Goal: Information Seeking & Learning: Check status

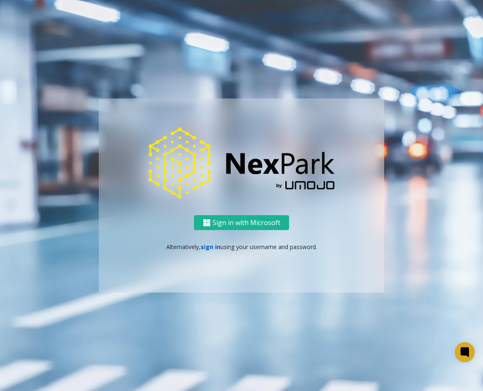
click at [204, 244] on link "sign in" at bounding box center [210, 247] width 20 height 8
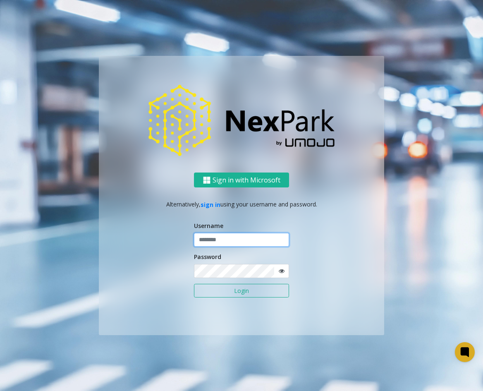
type input "******"
click at [212, 231] on div "Username ******" at bounding box center [241, 234] width 95 height 26
click at [237, 295] on button "Login" at bounding box center [241, 291] width 95 height 14
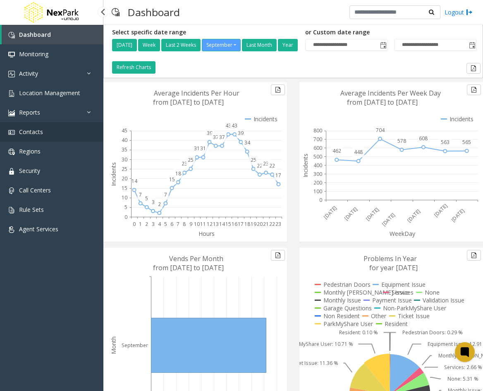
click at [26, 132] on span "Contacts" at bounding box center [31, 132] width 24 height 8
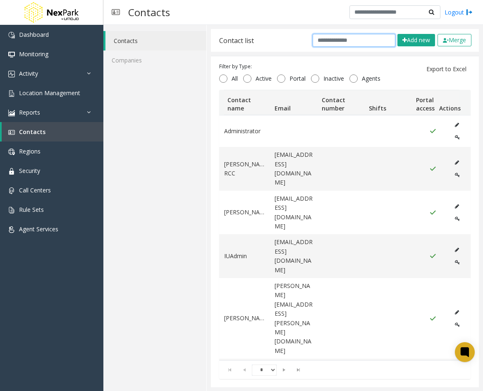
click at [320, 40] on input "text" at bounding box center [354, 40] width 83 height 13
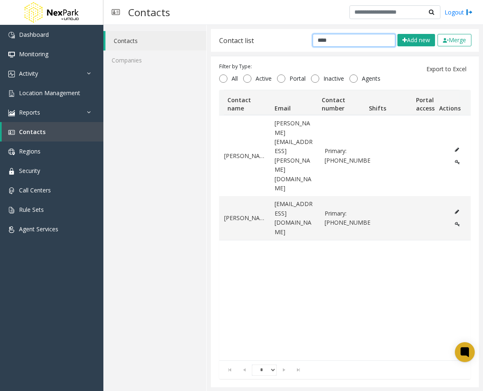
drag, startPoint x: 341, startPoint y: 38, endPoint x: 274, endPoint y: 37, distance: 67.4
click at [274, 38] on div "Contact list **** Add new Merge" at bounding box center [345, 40] width 268 height 23
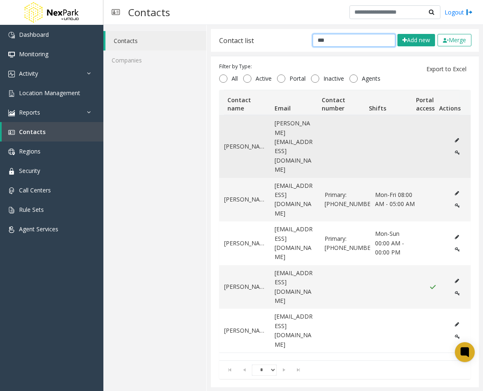
type input "***"
click at [270, 144] on td "[PERSON_NAME][EMAIL_ADDRESS][DOMAIN_NAME]" at bounding box center [295, 146] width 50 height 62
drag, startPoint x: 289, startPoint y: 131, endPoint x: 381, endPoint y: 124, distance: 92.0
click at [289, 131] on td "[PERSON_NAME][EMAIL_ADDRESS][DOMAIN_NAME]" at bounding box center [295, 146] width 50 height 62
click at [455, 138] on icon "Data table" at bounding box center [457, 140] width 4 height 5
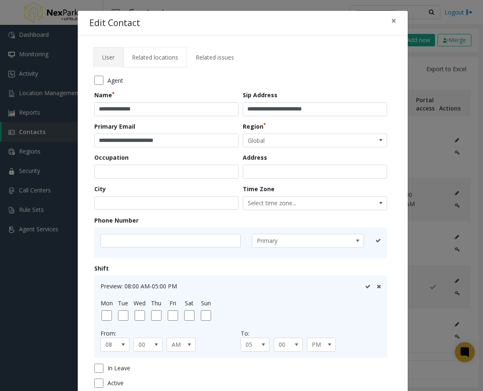
click at [150, 50] on link "Related locations" at bounding box center [155, 57] width 64 height 20
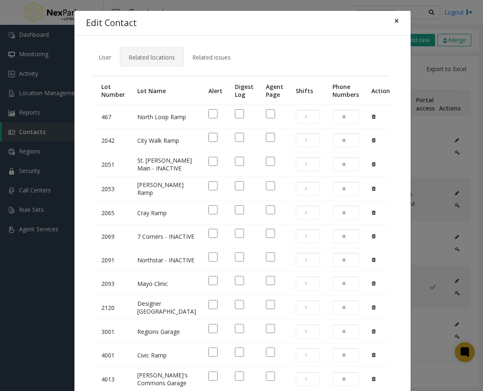
click at [388, 21] on button "×" at bounding box center [396, 21] width 17 height 20
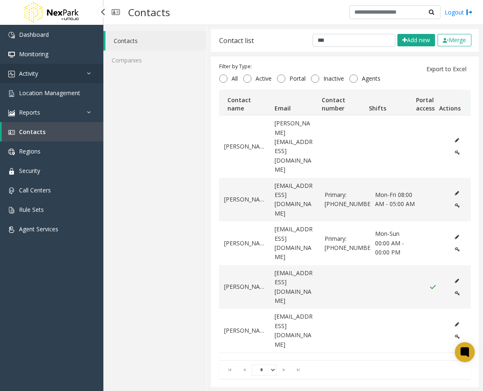
click at [45, 69] on link "Activity" at bounding box center [51, 73] width 103 height 19
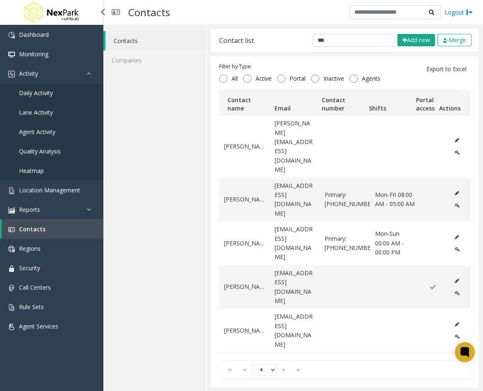
click at [54, 93] on link "Daily Activity" at bounding box center [51, 92] width 103 height 19
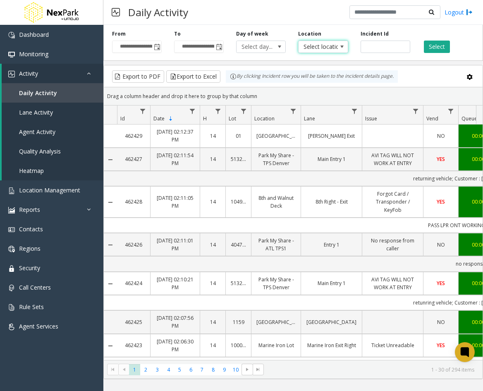
click at [321, 49] on span "Select location..." at bounding box center [317, 47] width 39 height 12
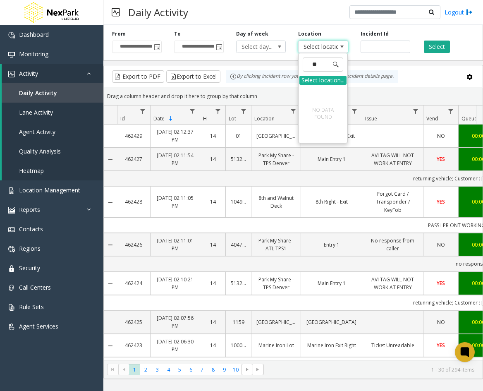
type input "*"
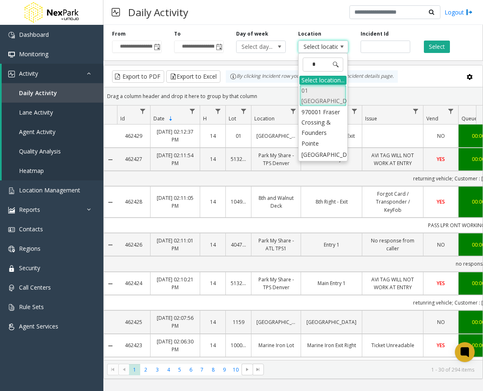
click at [327, 98] on li "01 [GEOGRAPHIC_DATA]" at bounding box center [322, 95] width 47 height 21
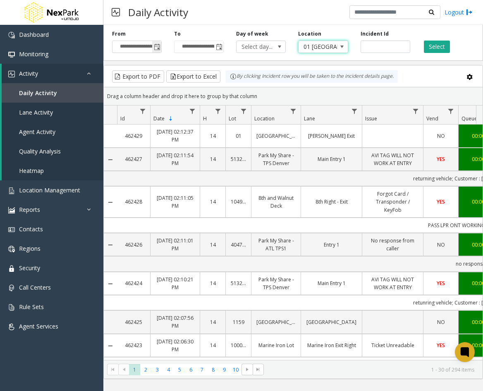
click at [155, 46] on span "Toggle popup" at bounding box center [157, 47] width 7 height 7
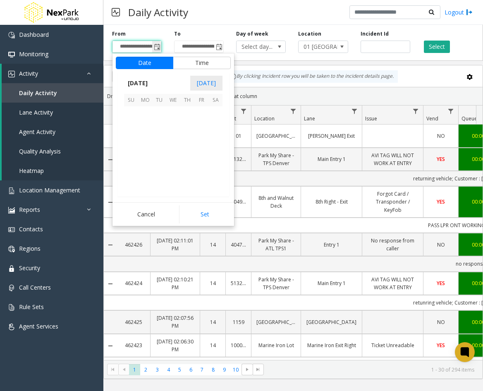
scroll to position [148360, 0]
click at [203, 127] on span "12" at bounding box center [201, 127] width 14 height 14
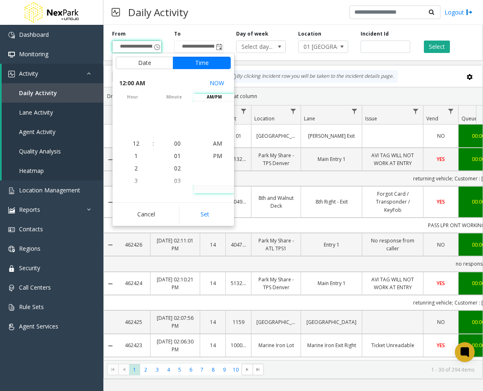
drag, startPoint x: 218, startPoint y: 213, endPoint x: 251, endPoint y: 186, distance: 42.2
click at [218, 212] on button "Set" at bounding box center [205, 214] width 52 height 18
type input "**********"
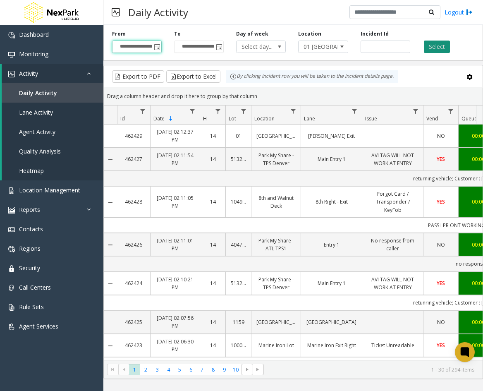
scroll to position [0, 0]
click at [433, 48] on button "Select" at bounding box center [437, 47] width 26 height 12
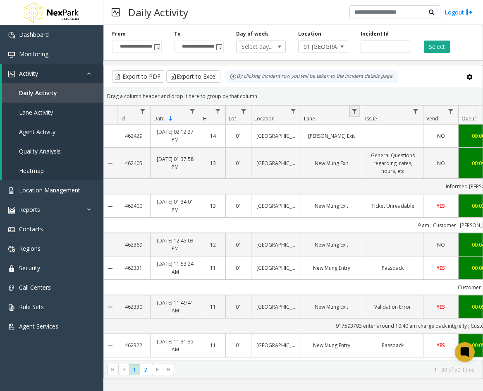
click at [351, 110] on link "Data table" at bounding box center [354, 110] width 11 height 11
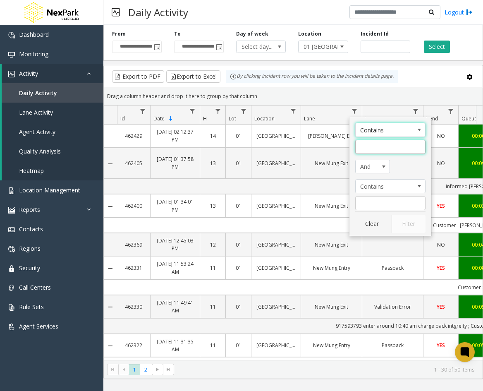
click at [377, 145] on input "Lane Filter" at bounding box center [390, 147] width 70 height 14
type input "**********"
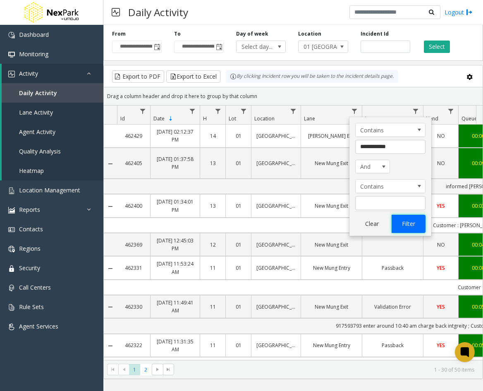
click at [415, 223] on button "Filter" at bounding box center [408, 224] width 34 height 18
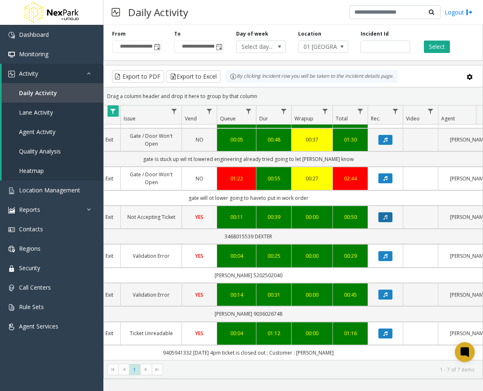
click at [384, 215] on icon "Data table" at bounding box center [385, 217] width 4 height 5
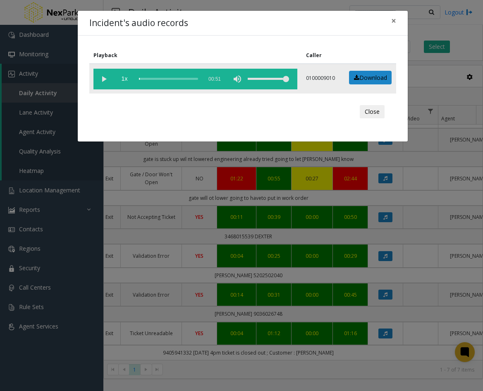
click at [98, 79] on vg-play-pause at bounding box center [103, 79] width 21 height 21
click at [155, 80] on div "scrub bar" at bounding box center [168, 79] width 59 height 21
click at [370, 112] on button "Close" at bounding box center [372, 111] width 25 height 13
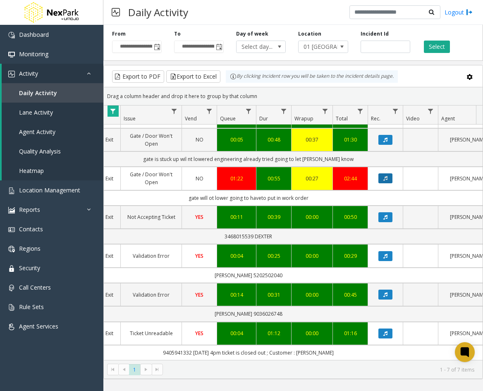
click at [383, 176] on button "Data table" at bounding box center [385, 178] width 14 height 10
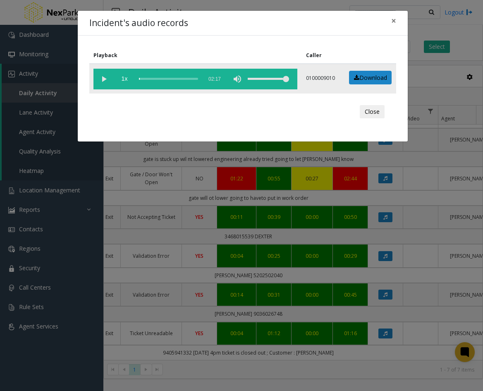
click at [107, 78] on vg-play-pause at bounding box center [103, 79] width 21 height 21
click at [160, 76] on div "scrub bar" at bounding box center [168, 79] width 59 height 21
drag, startPoint x: 172, startPoint y: 78, endPoint x: 177, endPoint y: 78, distance: 5.0
click at [173, 78] on div "scrub bar" at bounding box center [168, 79] width 59 height 21
click at [185, 77] on div "scrub bar" at bounding box center [168, 79] width 59 height 21
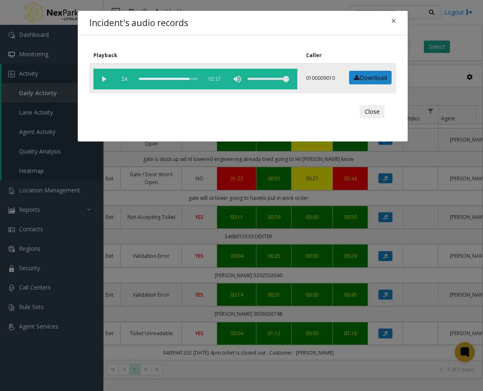
click at [177, 79] on div "scrub bar" at bounding box center [168, 79] width 59 height 21
click at [366, 112] on button "Close" at bounding box center [372, 111] width 25 height 13
